Goal: Information Seeking & Learning: Learn about a topic

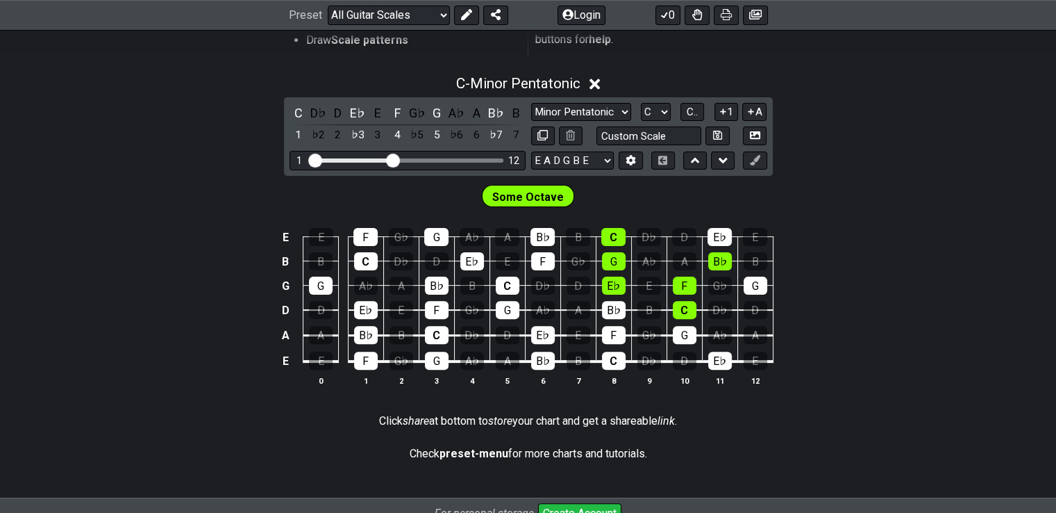
scroll to position [370, 0]
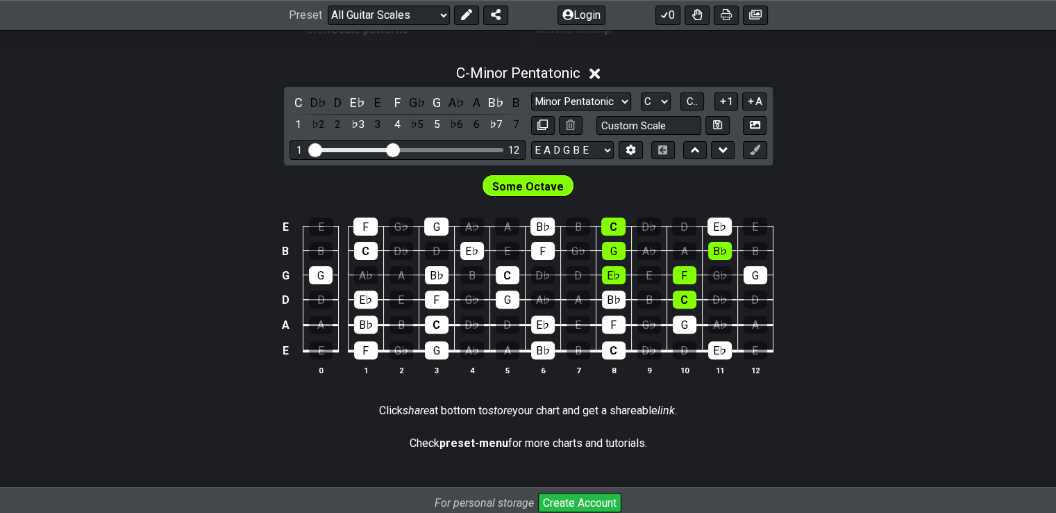
click at [429, 211] on td "G" at bounding box center [436, 214] width 35 height 24
click at [429, 220] on div "G" at bounding box center [436, 226] width 24 height 18
click at [429, 221] on div "G" at bounding box center [436, 226] width 24 height 18
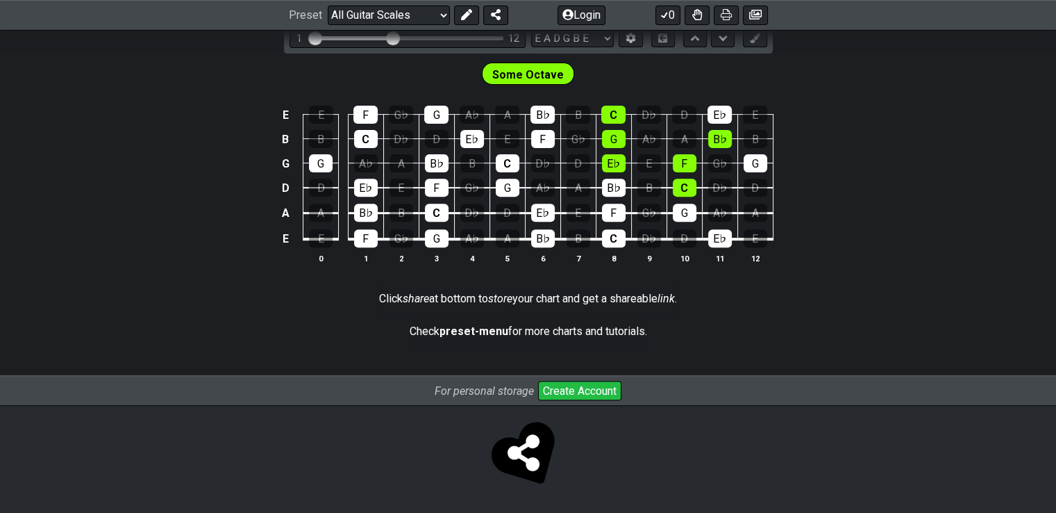
scroll to position [297, 0]
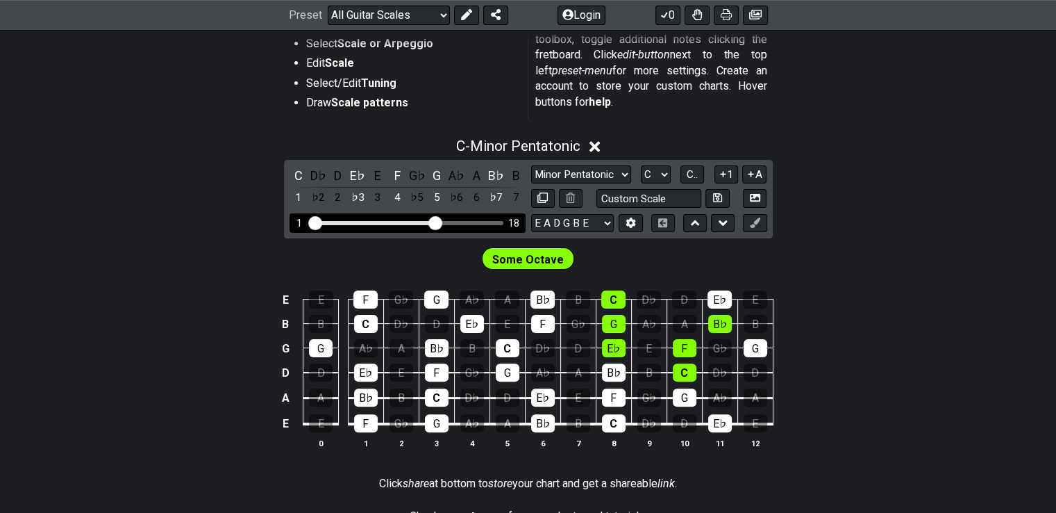
drag, startPoint x: 392, startPoint y: 217, endPoint x: 433, endPoint y: 217, distance: 41.7
click at [433, 222] on input "Visible fret range" at bounding box center [407, 222] width 197 height 0
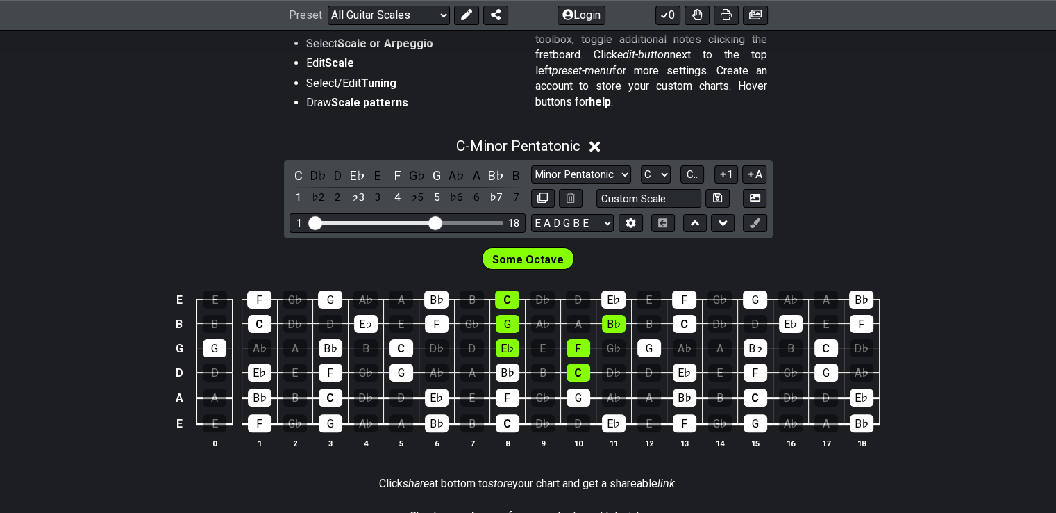
click at [526, 256] on span "Some Octave" at bounding box center [528, 259] width 72 height 20
click at [513, 294] on div "C" at bounding box center [507, 299] width 24 height 18
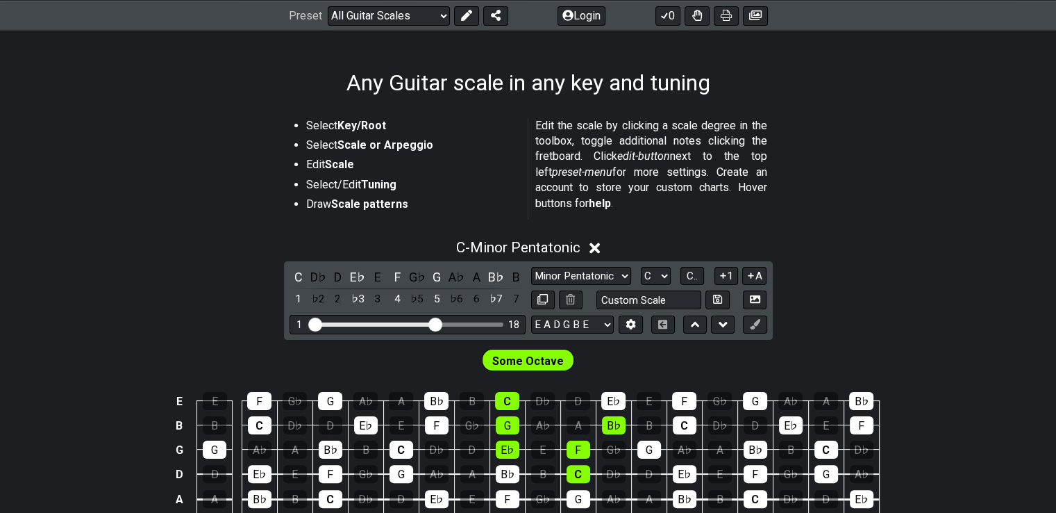
scroll to position [185, 0]
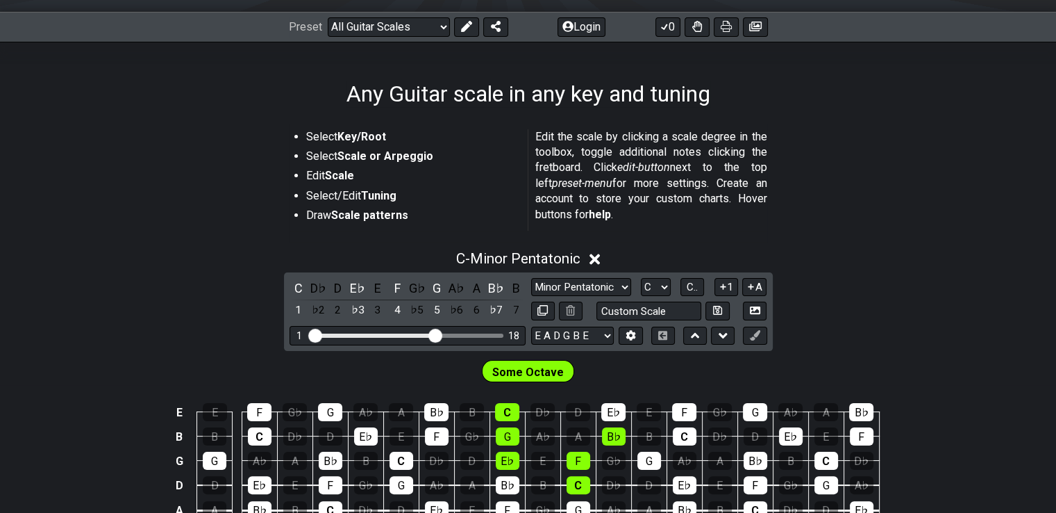
click at [597, 258] on icon at bounding box center [595, 259] width 10 height 10
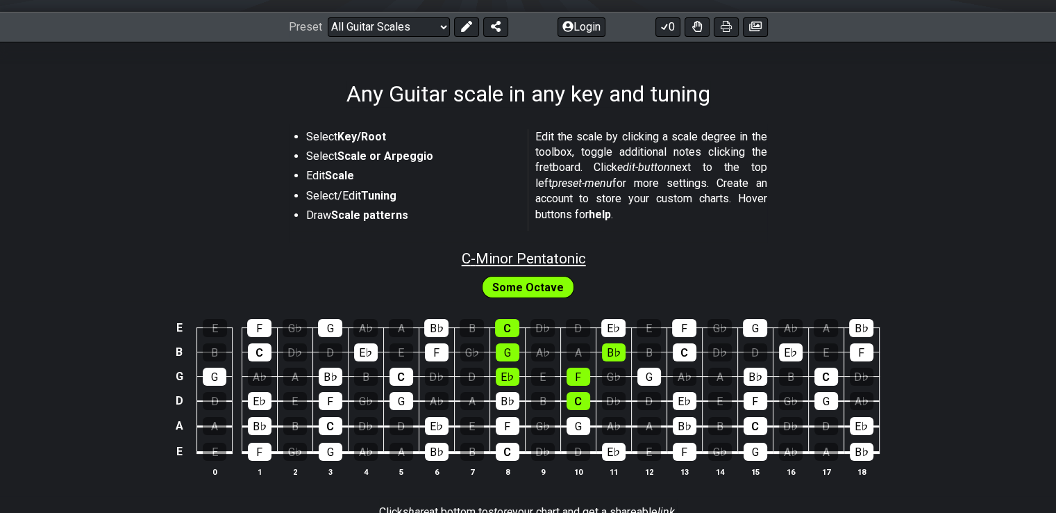
click at [554, 263] on span "C - Minor Pentatonic" at bounding box center [524, 258] width 124 height 17
select select "C"
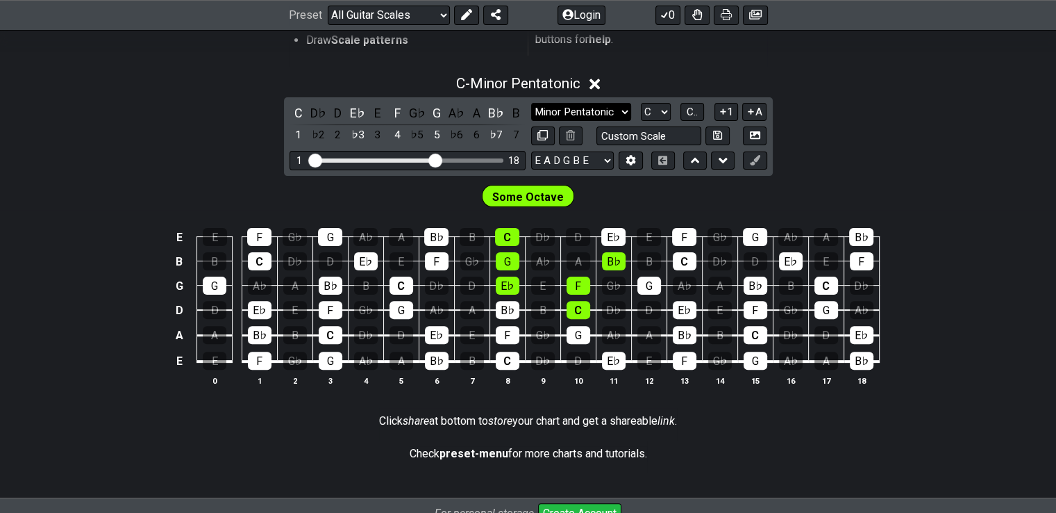
scroll to position [370, 0]
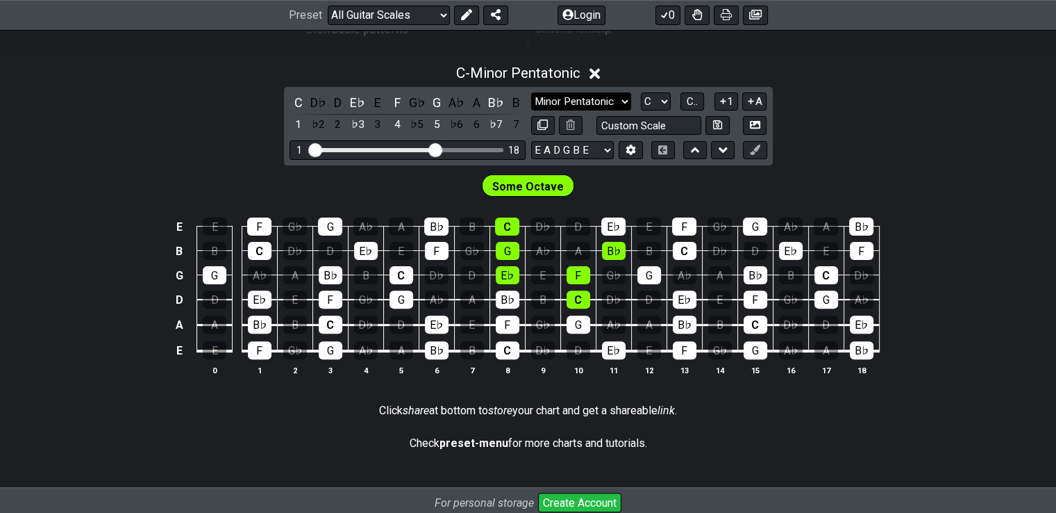
click at [581, 108] on select "Minor Pentatonic Root Minor Pentatonic Major Pentatonic Minor Blues Major Blues…" at bounding box center [581, 101] width 100 height 19
select select "Major Pentatonic"
click at [531, 92] on select "Minor Pentatonic Root Minor Pentatonic Major Pentatonic Minor Blues Major Blues…" at bounding box center [581, 101] width 100 height 19
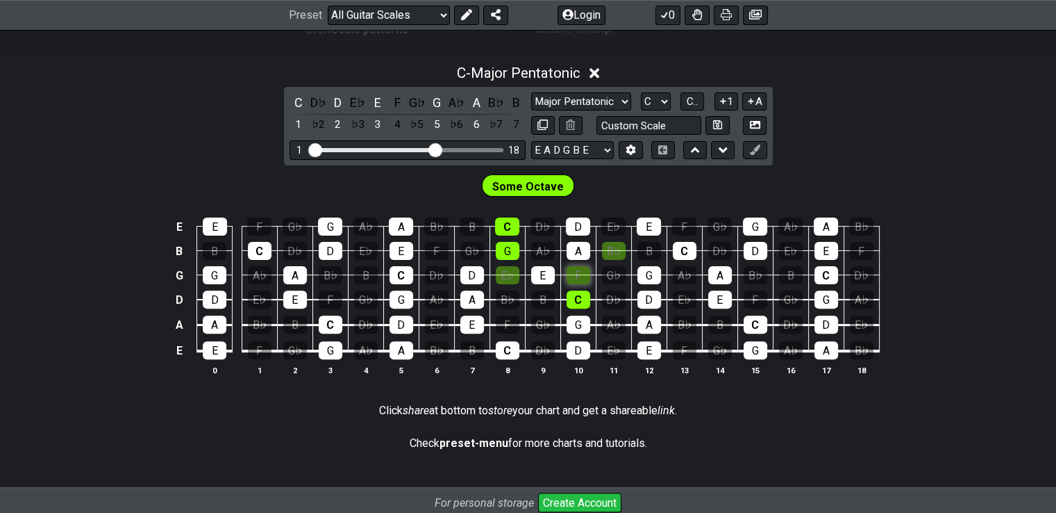
click at [575, 277] on div "F" at bounding box center [579, 275] width 24 height 18
click at [533, 174] on div "Some Octave" at bounding box center [528, 185] width 93 height 22
click at [530, 181] on span "Some Octave" at bounding box center [528, 186] width 72 height 20
